Goal: Check status: Check status

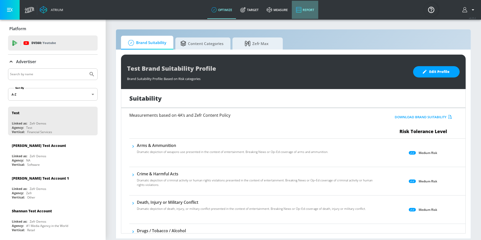
click at [298, 13] on link "Report" at bounding box center [305, 10] width 26 height 18
click at [301, 10] on link "Report" at bounding box center [305, 10] width 26 height 18
